Goal: Transaction & Acquisition: Purchase product/service

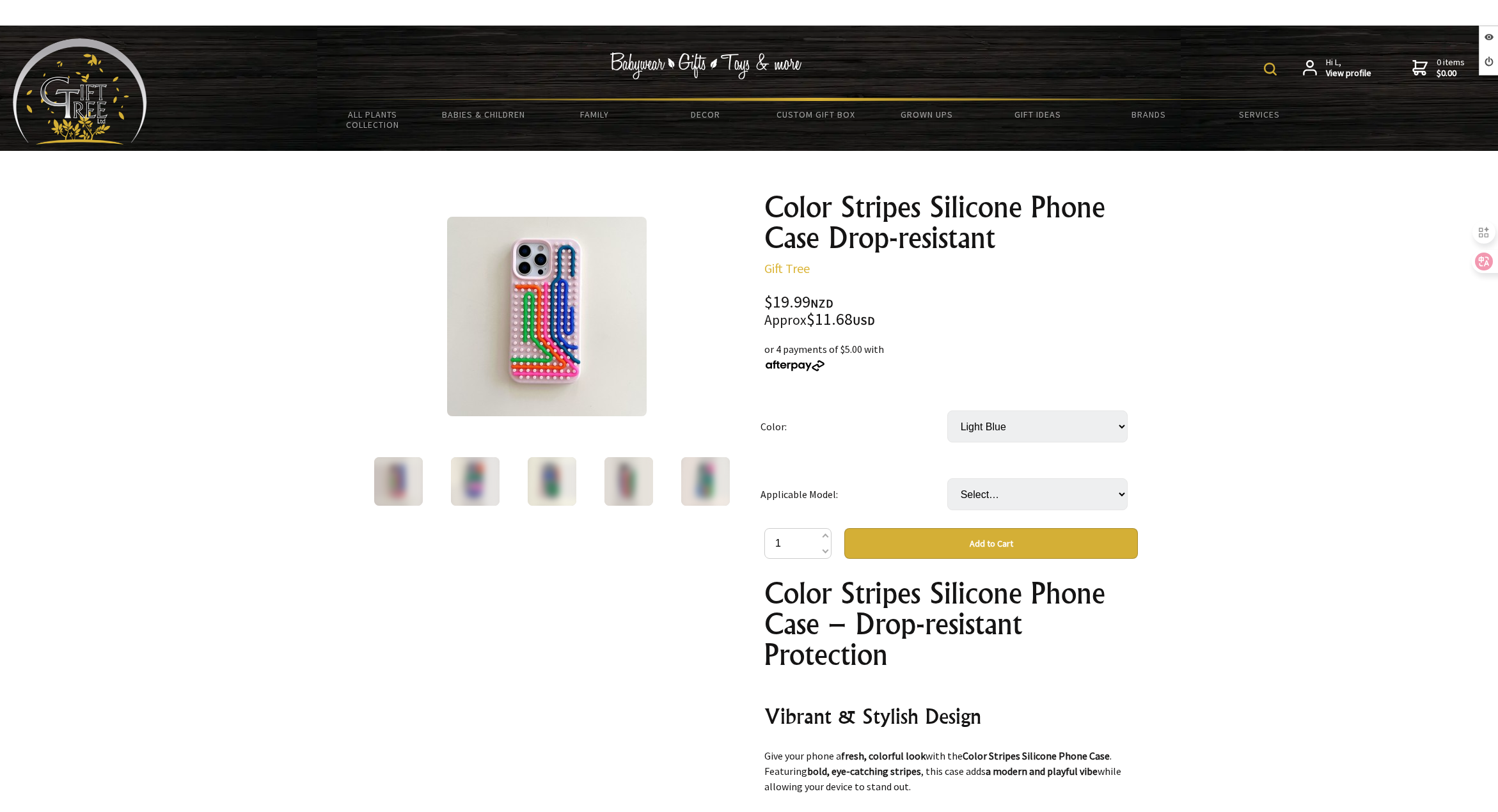
select select "Light Blue"
click at [1018, 497] on select "Select… IPhone13 IPhone13Pro IPhone13Promax IPhone14 IPhone14Pro IPhone14Promax…" at bounding box center [1038, 495] width 181 height 32
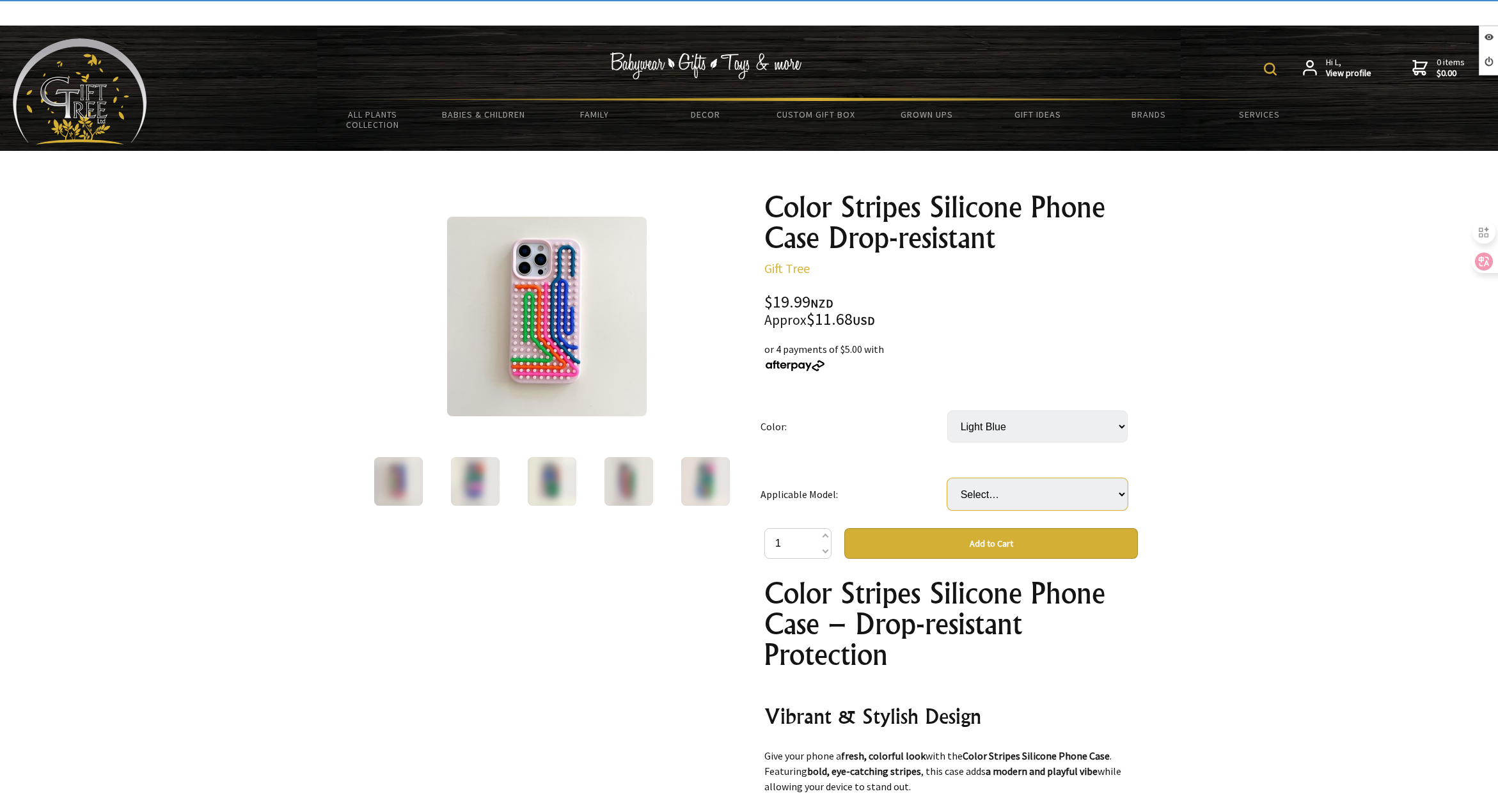
select select "IPhone14Pro"
click at [948, 479] on select "Select… IPhone13 IPhone13Pro IPhone13Promax IPhone14 IPhone14Pro IPhone14Promax…" at bounding box center [1038, 495] width 181 height 32
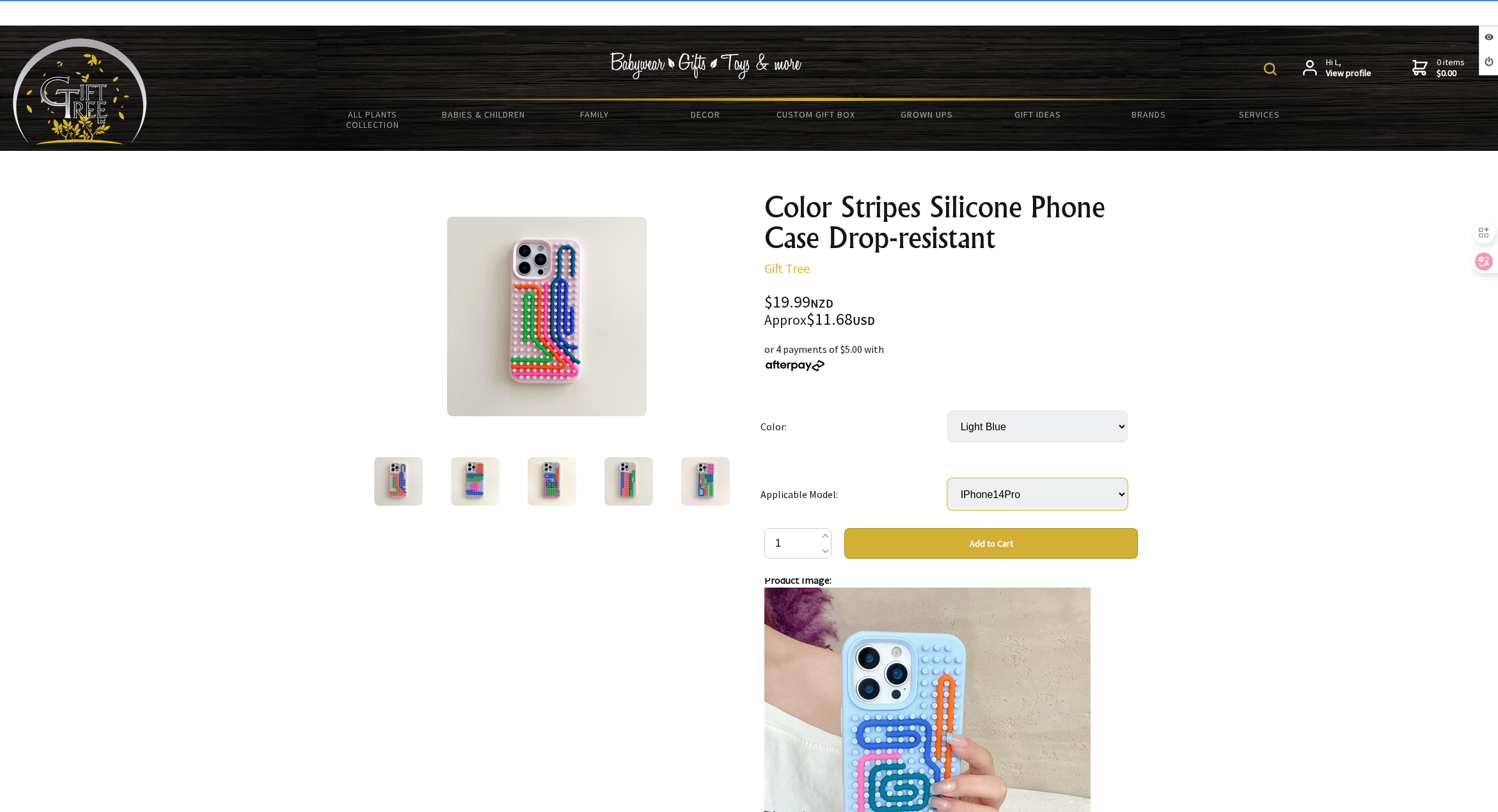
scroll to position [959, 0]
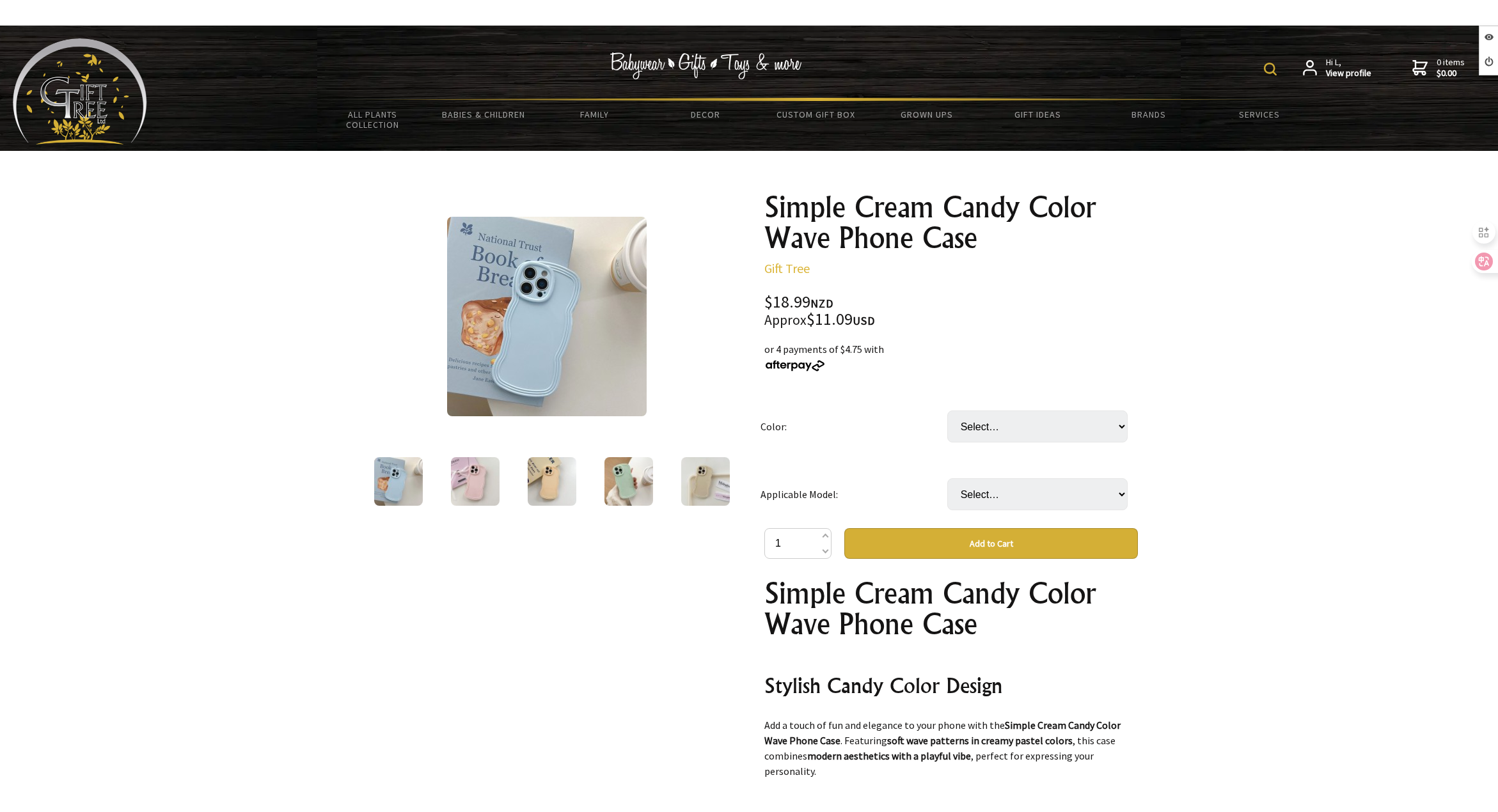
select select "Green"
click at [948, 411] on select "Select… Blue Green Pink Rose Red White Yellow" at bounding box center [1038, 427] width 181 height 32
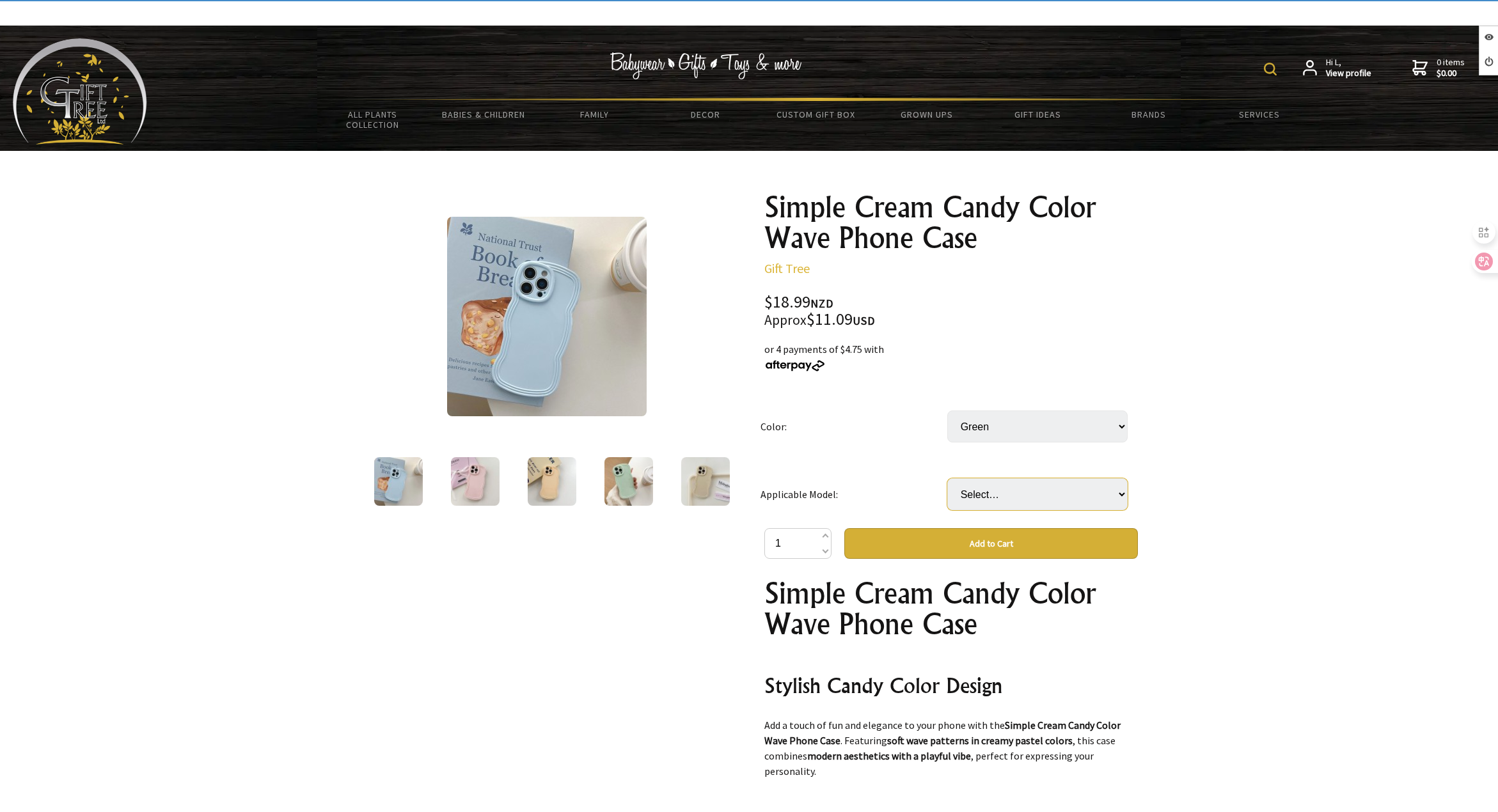
click at [994, 503] on select "Select… 13 13pro 13promax 14 14Pro 14pro max 15 15Pro 15Pro max 16 16Pro 16Pro …" at bounding box center [1038, 495] width 181 height 32
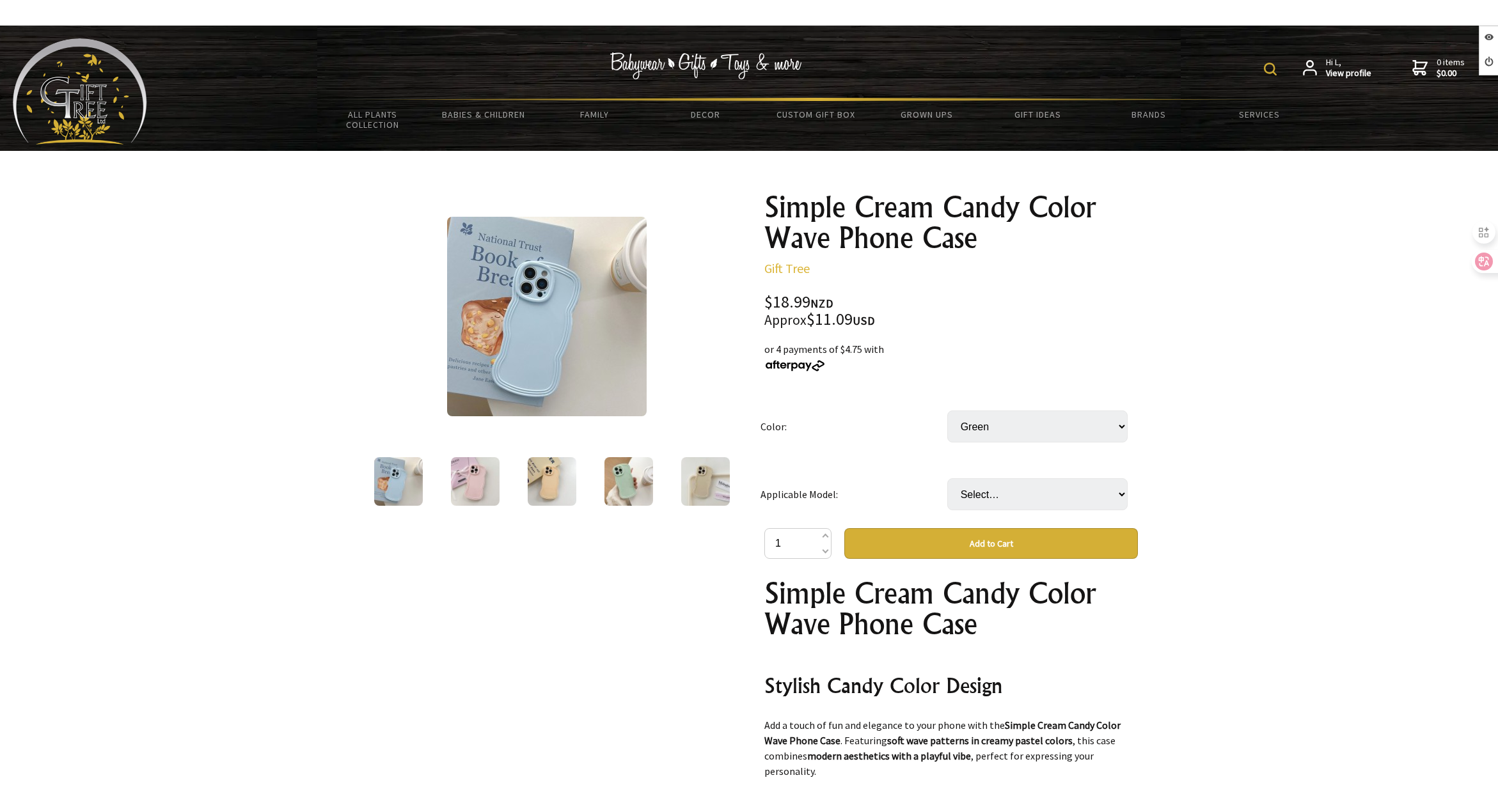
click at [988, 496] on select "Select… 13 13pro 13promax 14 14Pro 14pro max 15 15Pro 15Pro max 16 16Pro 16Pro …" at bounding box center [1038, 495] width 181 height 32
select select "14pro max"
click at [948, 479] on select "Select… 13 13pro 13promax 14 14Pro 14pro max 15 15Pro 15Pro max 16 16Pro 16Pro …" at bounding box center [1038, 495] width 181 height 32
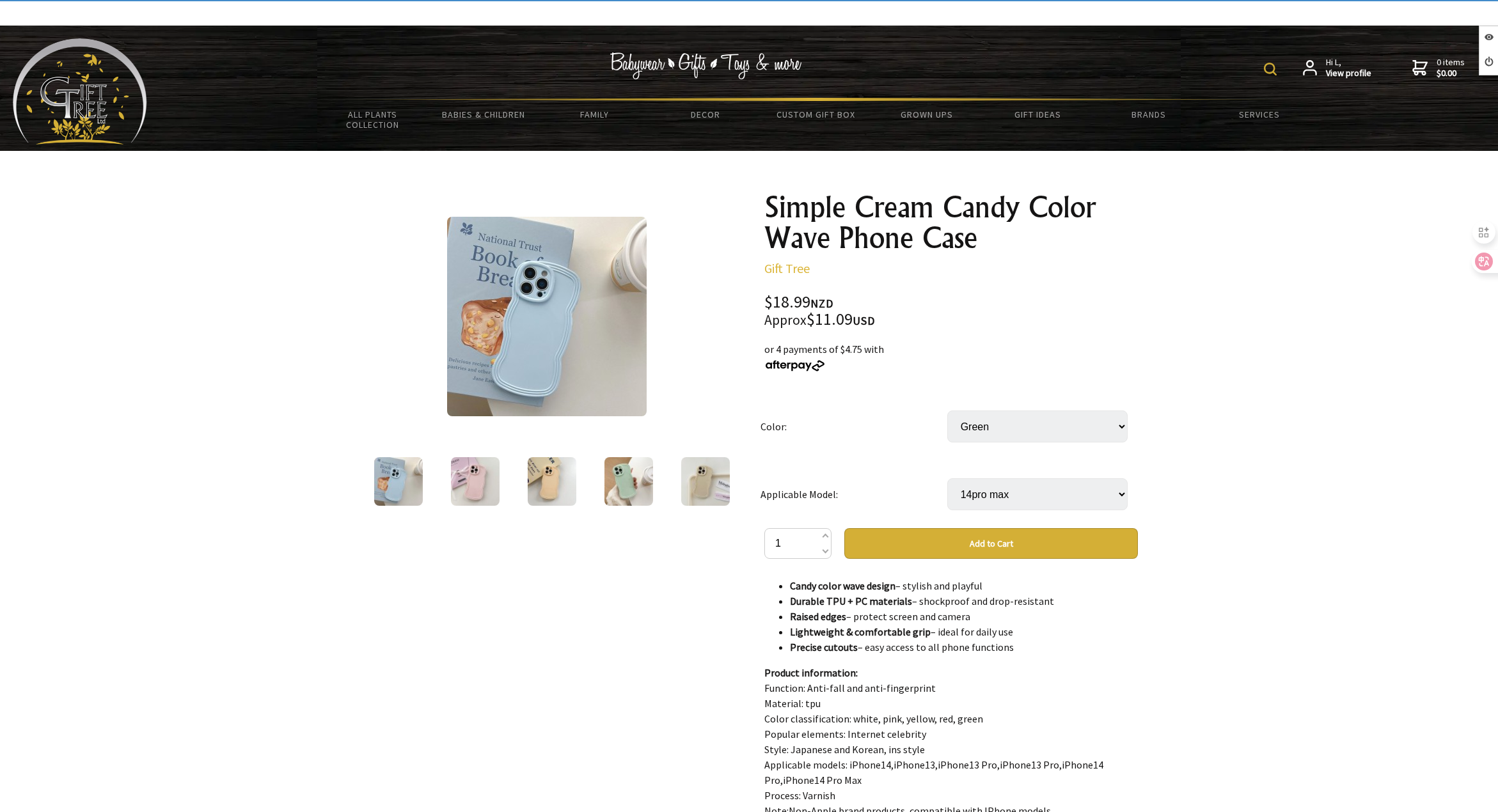
scroll to position [640, 0]
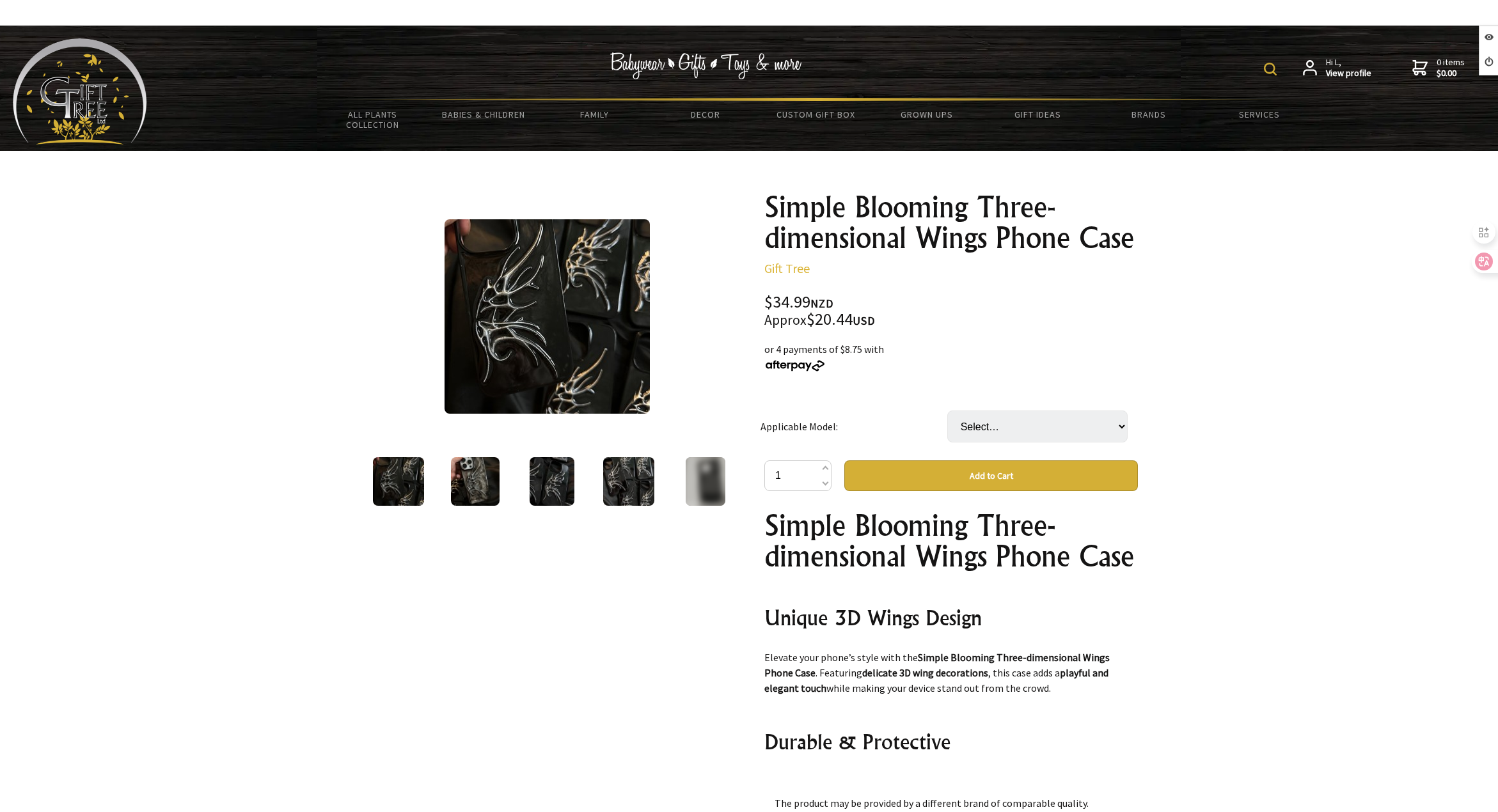
select select "IPhone14"
click at [948, 411] on select "Select… IPhone12promax iPhone12or12pro IPhone13 IPhone13pro IPhone13promax IPho…" at bounding box center [1038, 427] width 181 height 32
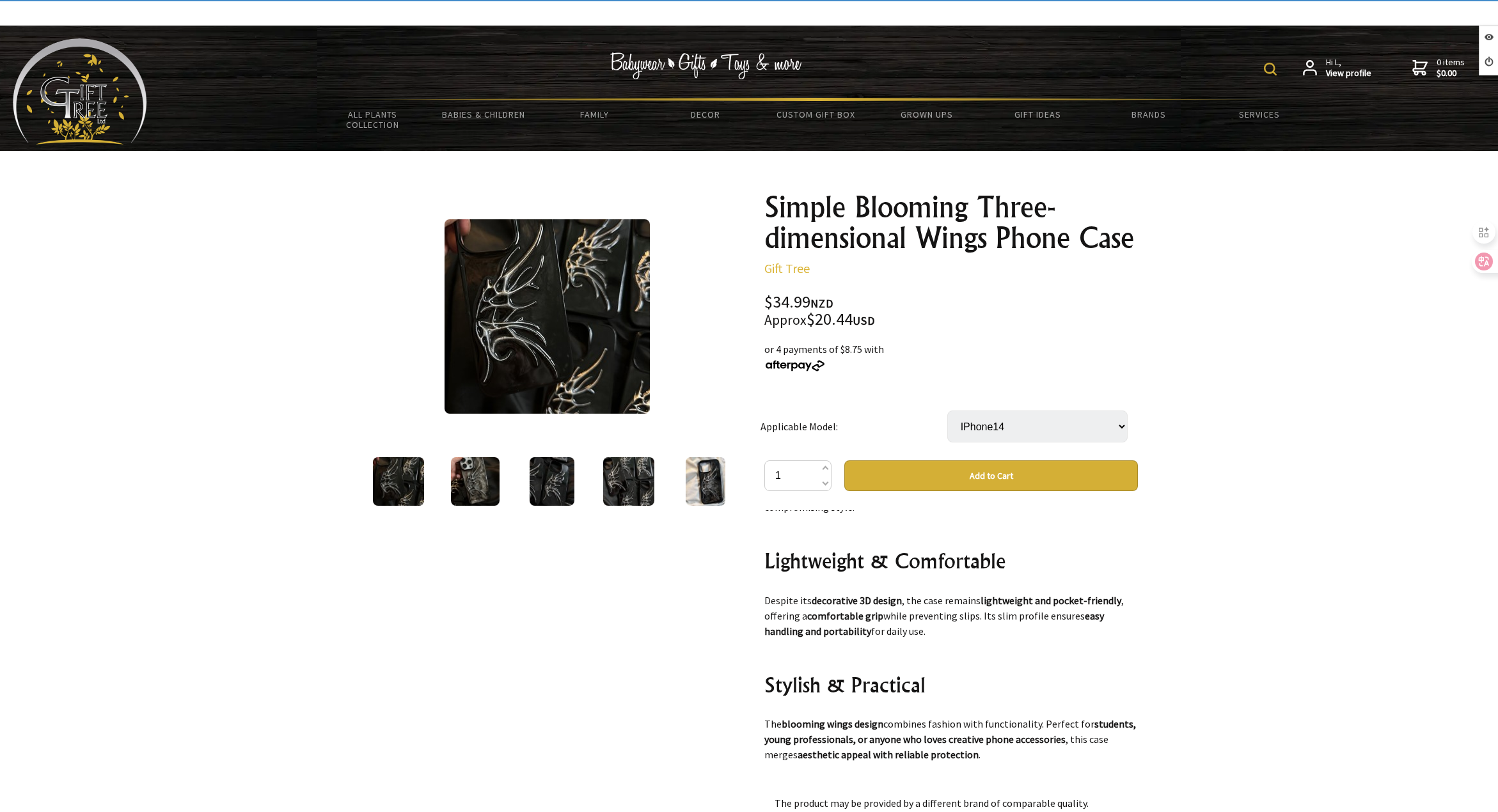
scroll to position [575, 0]
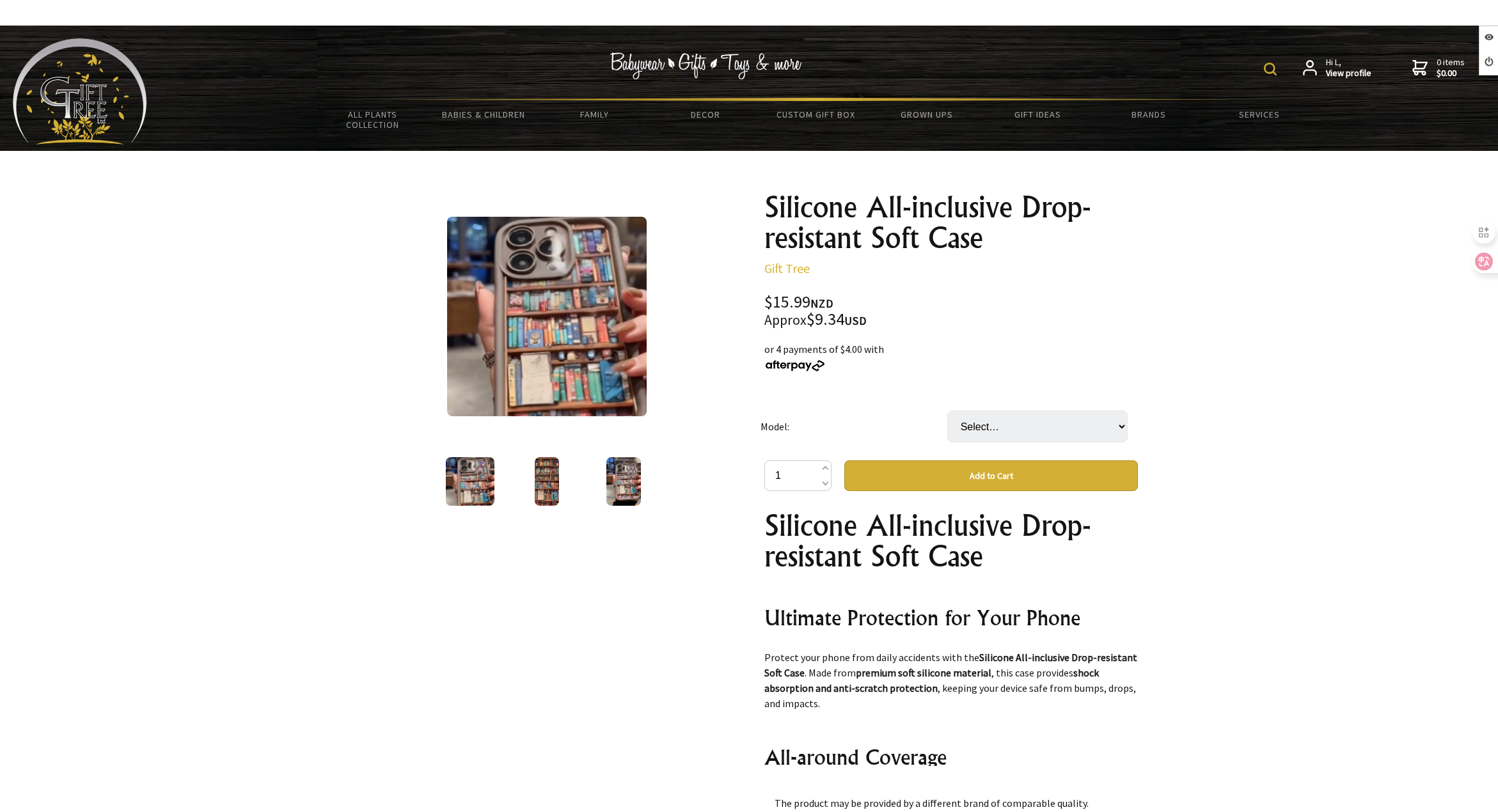
select select "Apple 14promax"
click at [948, 411] on select "Select… Apple 13 Apple 13pro Apple 13promax Apple 14 Apple 14plus Apple 14pro A…" at bounding box center [1038, 427] width 181 height 32
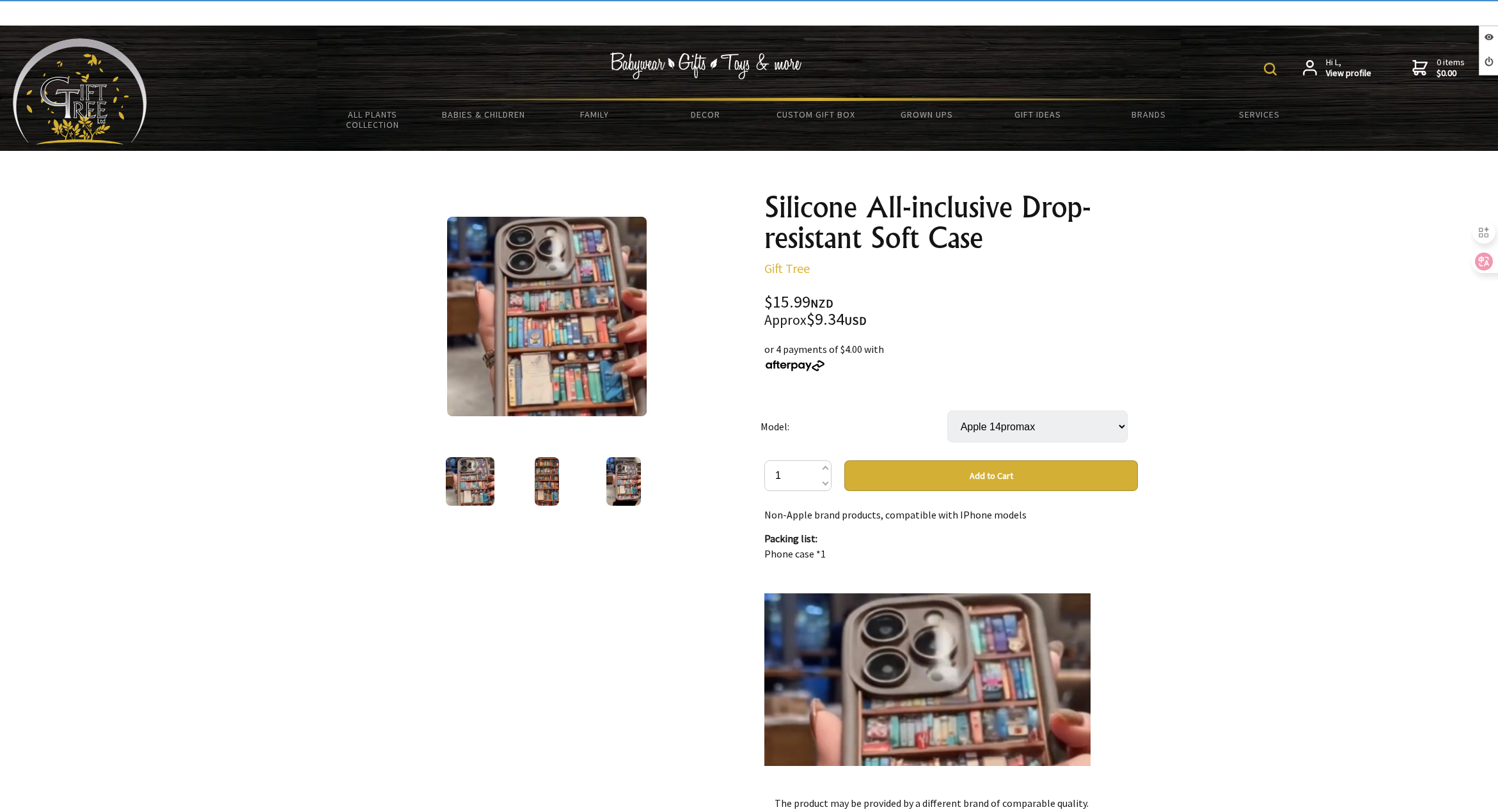
scroll to position [1024, 0]
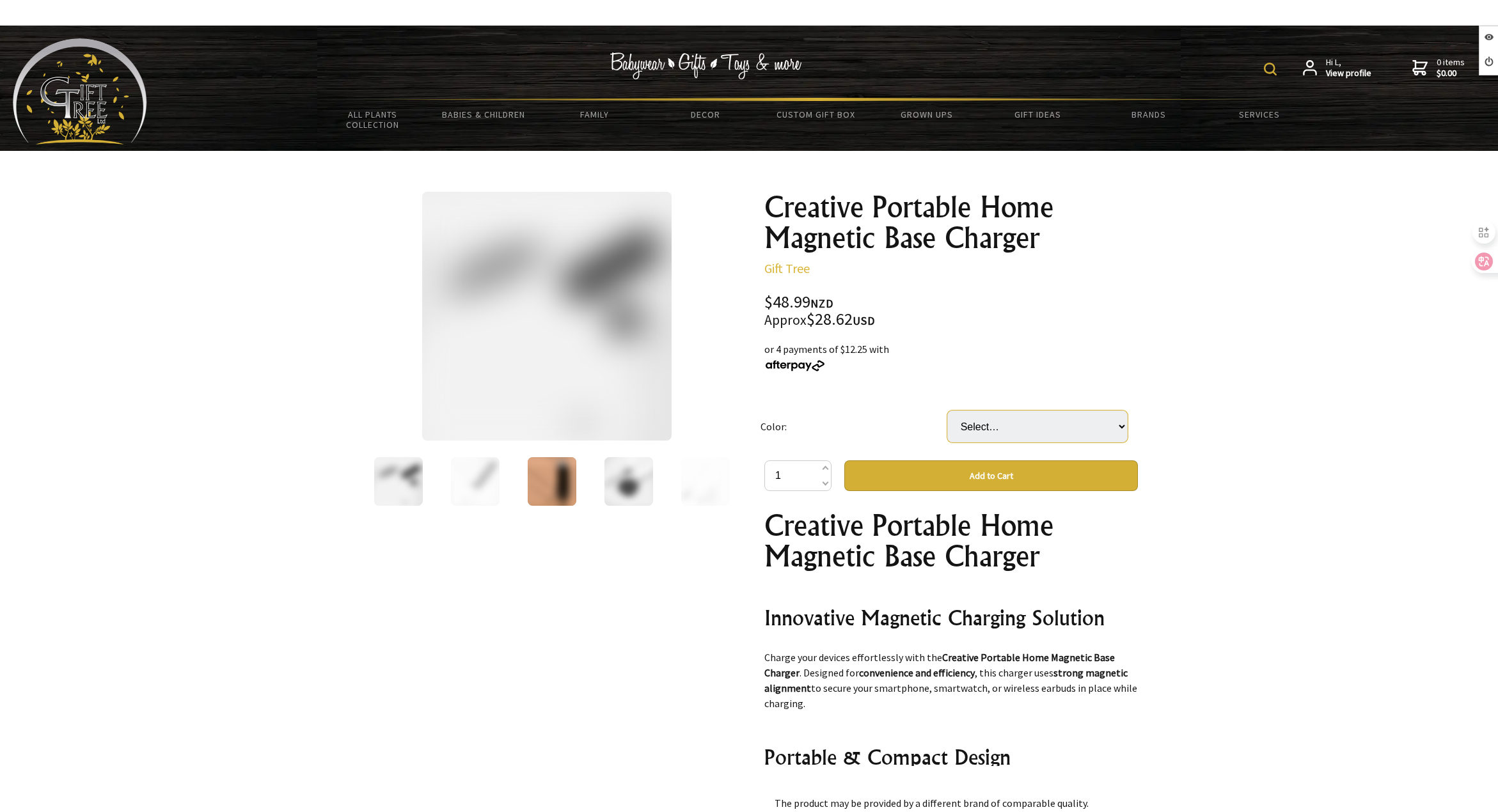
click at [970, 428] on select "Select… Black White" at bounding box center [1038, 427] width 181 height 32
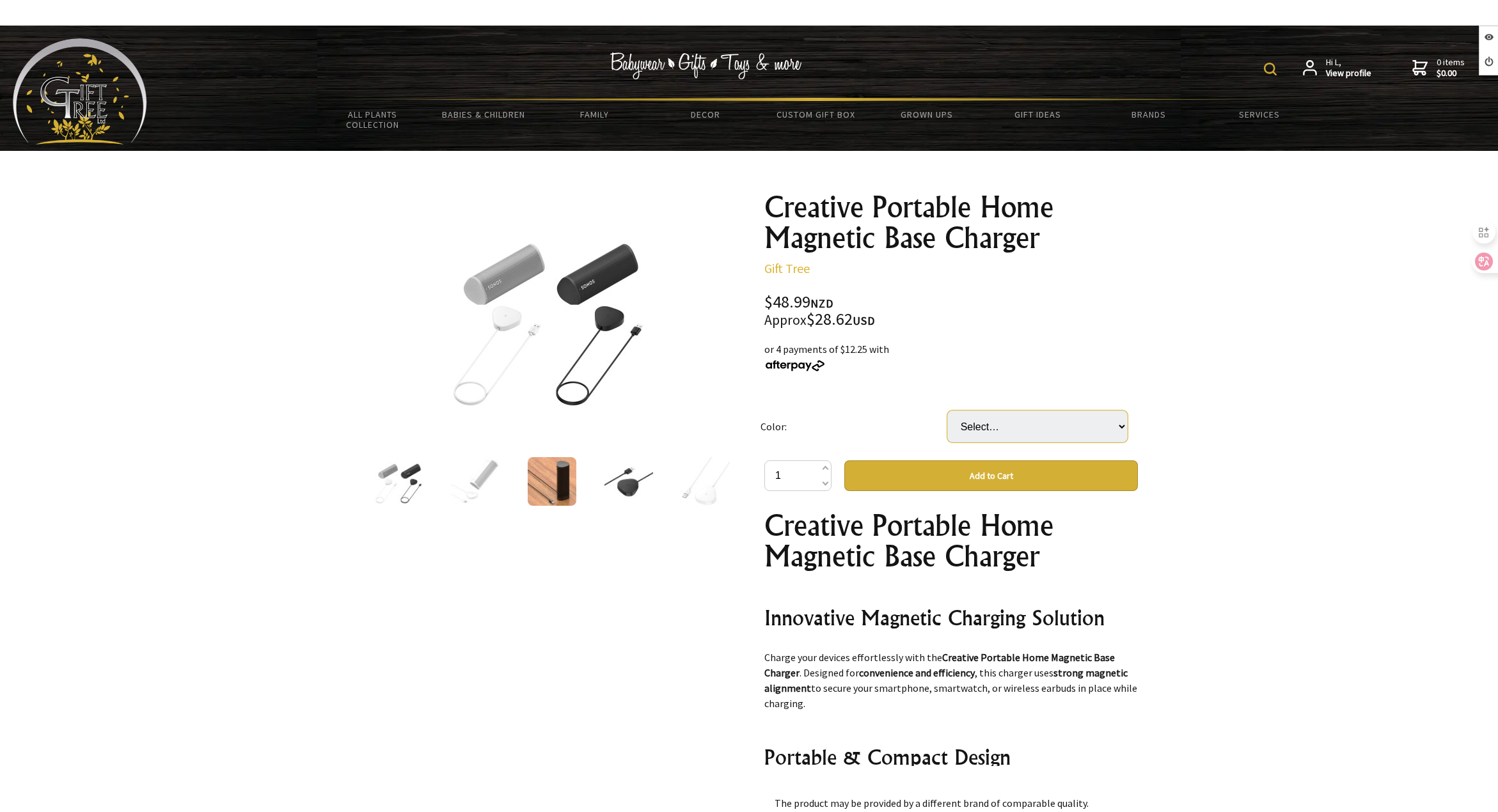
select select "Black"
click at [948, 411] on select "Select… Black White" at bounding box center [1038, 427] width 181 height 32
click at [1024, 427] on select "Select… Black White" at bounding box center [1038, 427] width 181 height 32
select select "White"
click at [948, 411] on select "Select… Black White" at bounding box center [1038, 427] width 181 height 32
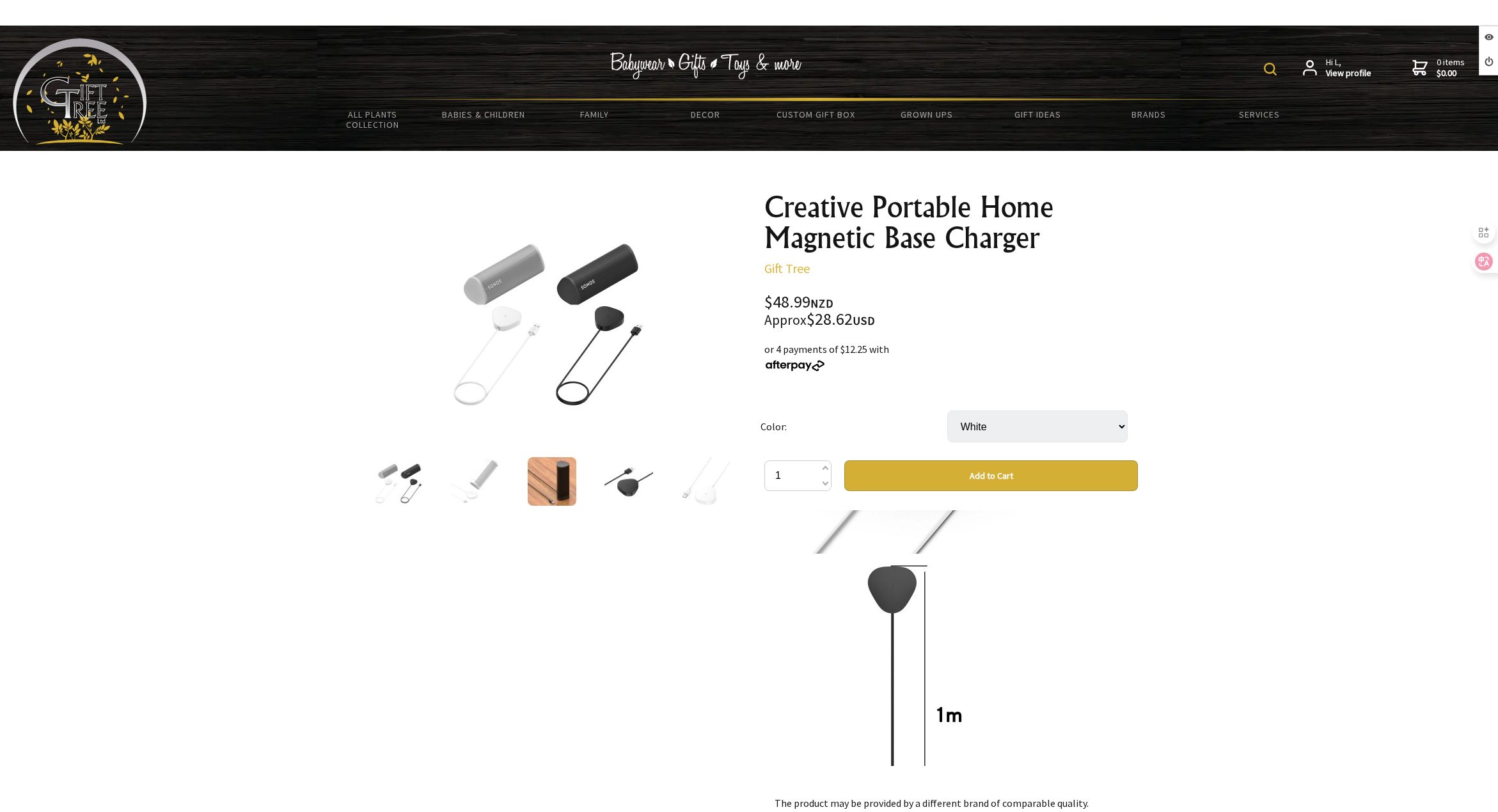
scroll to position [2814, 0]
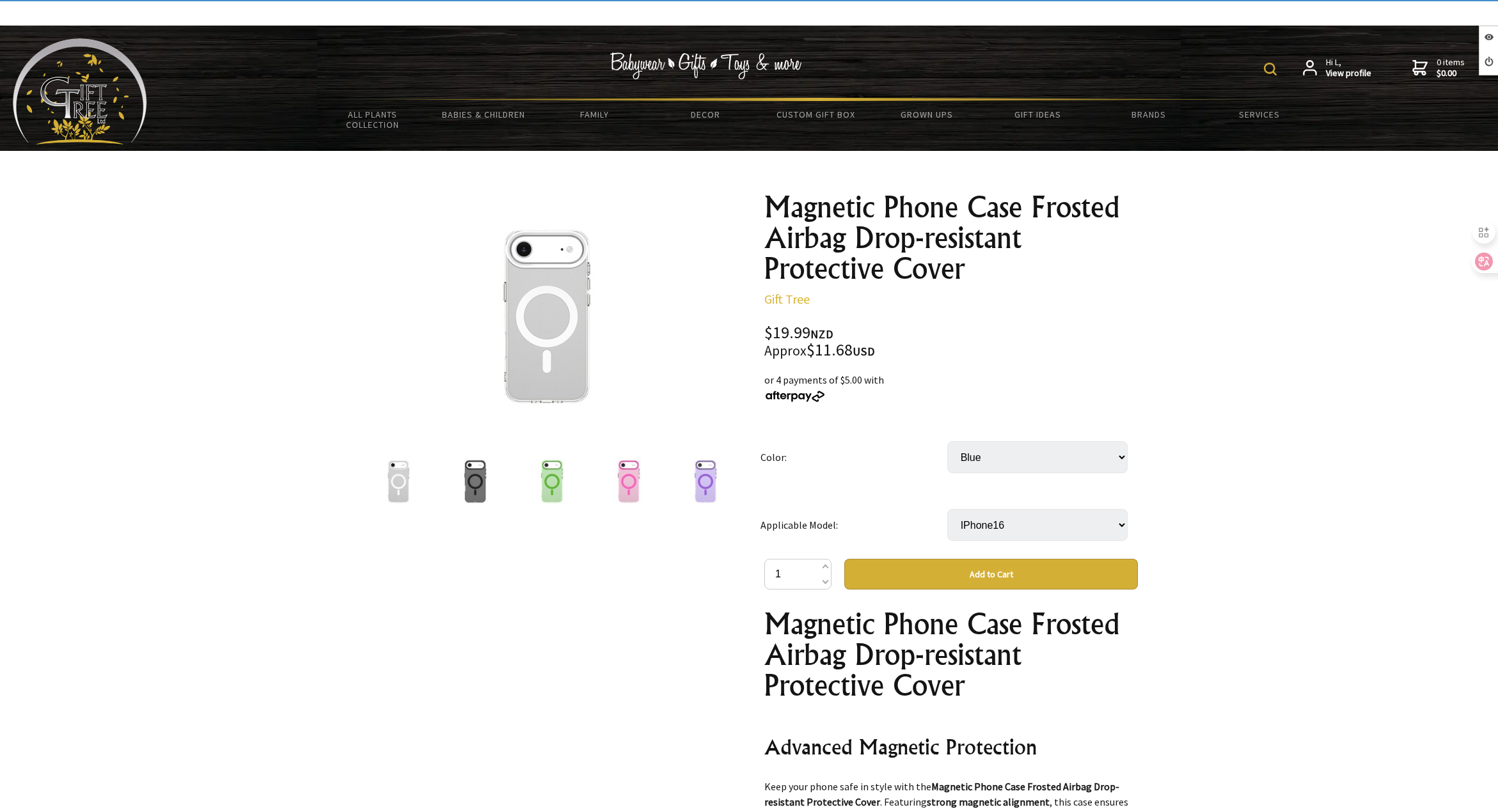
select select "Blue"
select select "IPhone16"
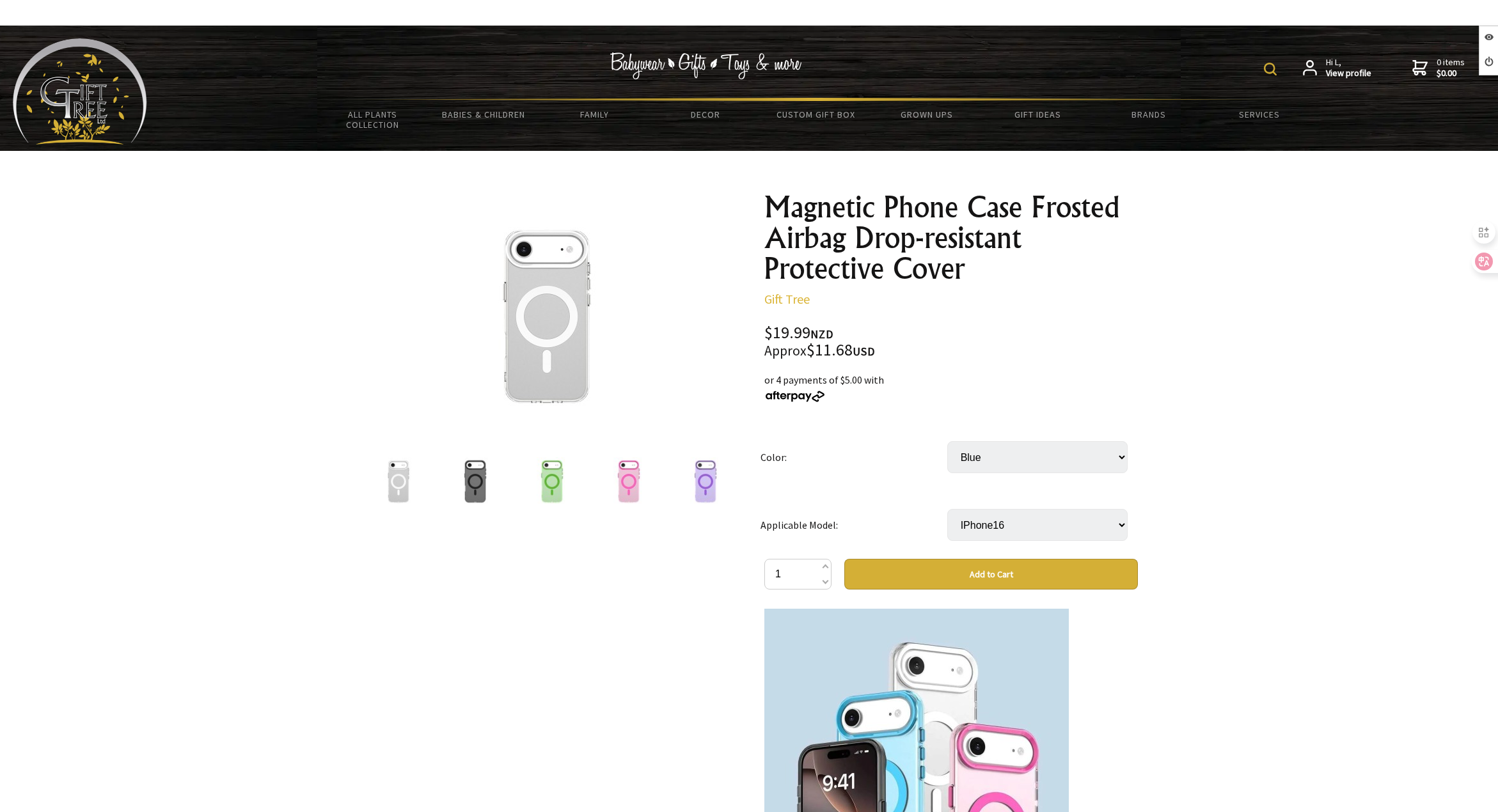
scroll to position [1151, 0]
